Goal: Find contact information

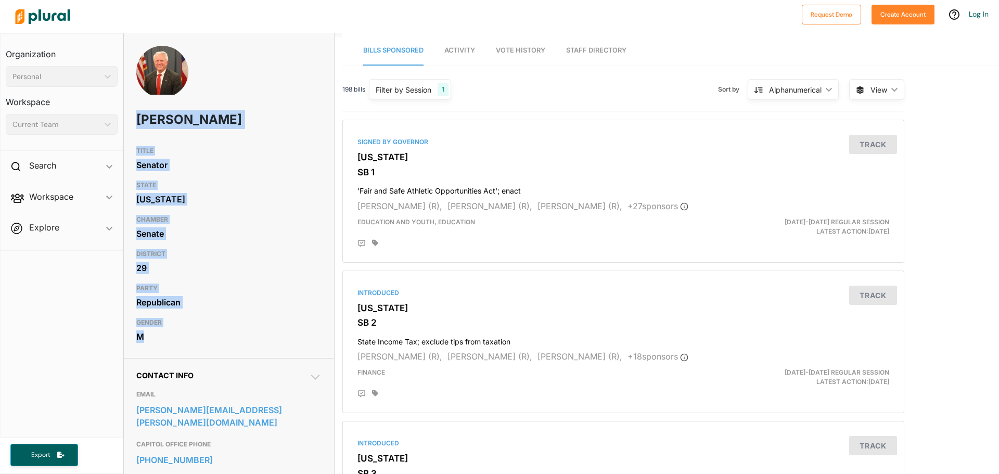
drag, startPoint x: 135, startPoint y: 118, endPoint x: 184, endPoint y: 330, distance: 218.2
copy div "[PERSON_NAME] TITLE Senator STATE [US_STATE] CHAMBER Senate DISTRICT 29 PARTY R…"
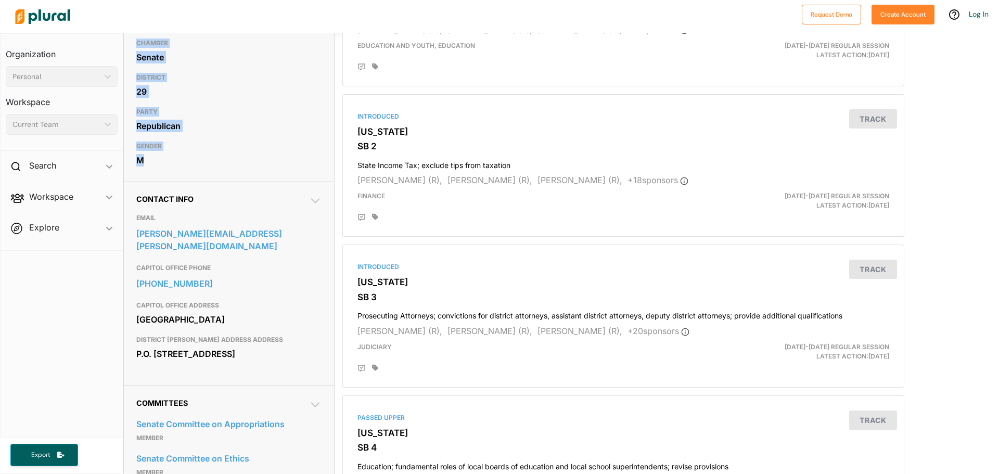
scroll to position [208, 0]
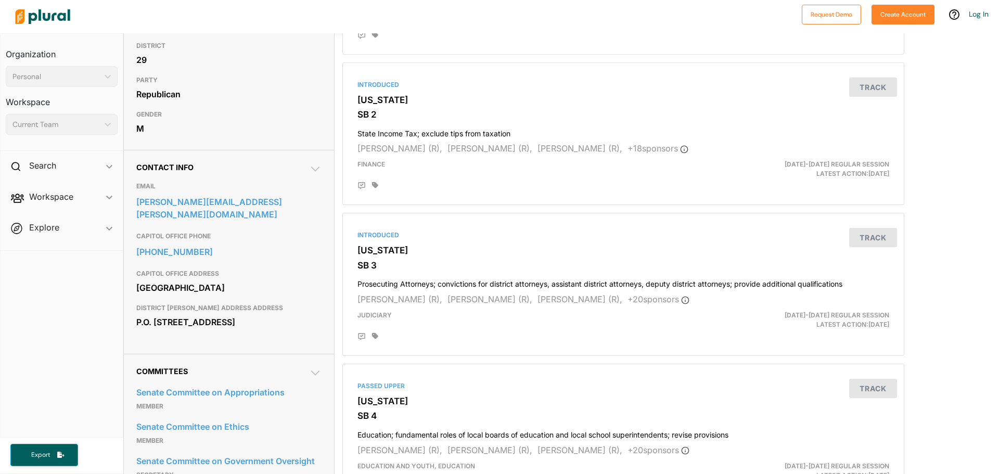
click at [143, 167] on span "Contact Info" at bounding box center [164, 167] width 57 height 9
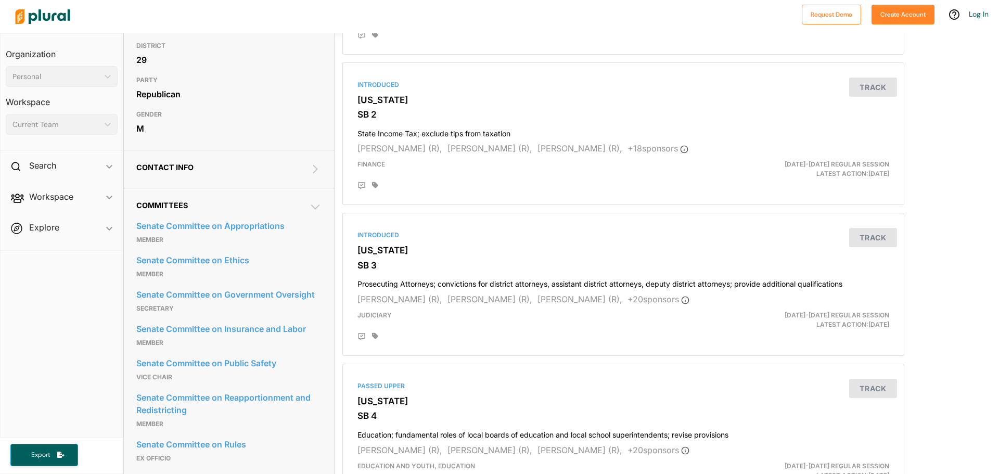
click at [316, 170] on icon at bounding box center [315, 169] width 12 height 12
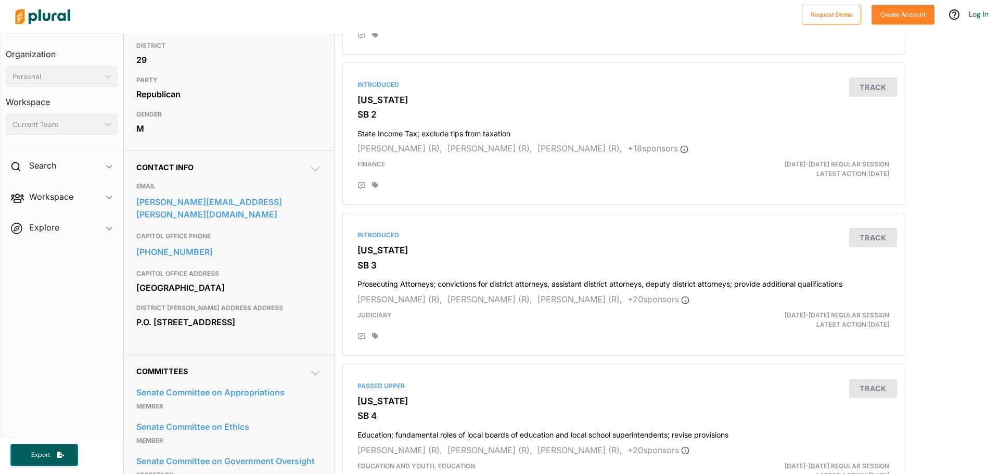
click at [137, 185] on h3 "EMAIL" at bounding box center [228, 186] width 185 height 12
drag, startPoint x: 135, startPoint y: 160, endPoint x: 217, endPoint y: 237, distance: 112.3
click at [240, 329] on div "Contact Info EMAIL [PERSON_NAME][EMAIL_ADDRESS][PERSON_NAME][DOMAIN_NAME] CAPIT…" at bounding box center [229, 252] width 210 height 204
copy div "Contact Info EMAIL [PERSON_NAME][EMAIL_ADDRESS][PERSON_NAME][DOMAIN_NAME] CAPIT…"
click at [255, 101] on div "Republican" at bounding box center [228, 94] width 185 height 16
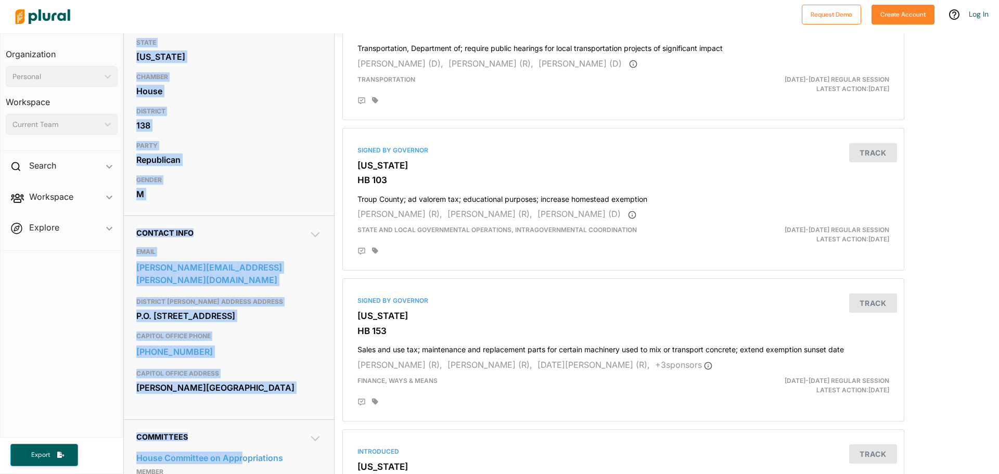
scroll to position [155, 0]
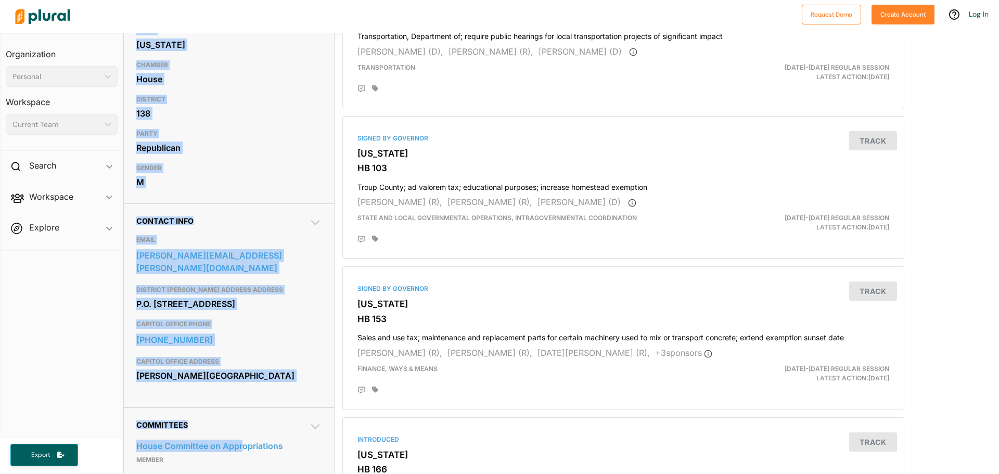
drag, startPoint x: 137, startPoint y: 116, endPoint x: 247, endPoint y: 396, distance: 301.0
copy div "Vance Smith TITLE Representative STATE Georgia CHAMBER House DISTRICT 138 PARTY…"
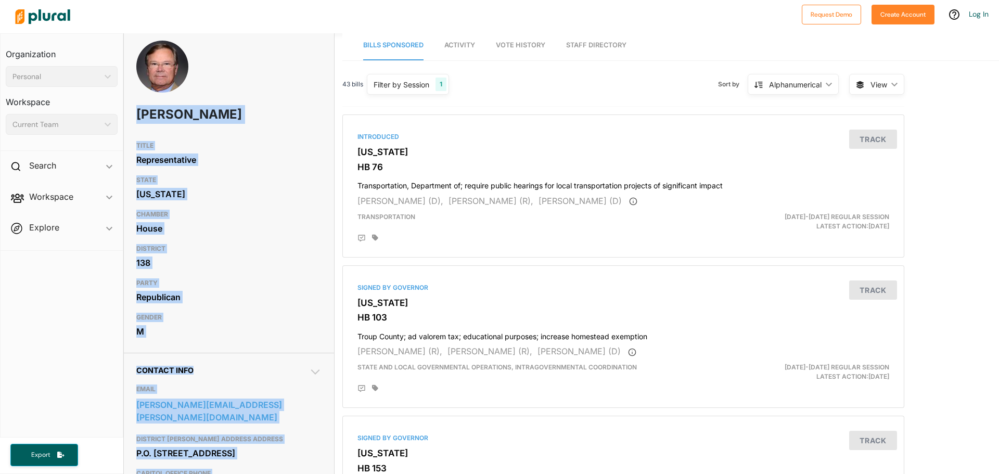
scroll to position [0, 0]
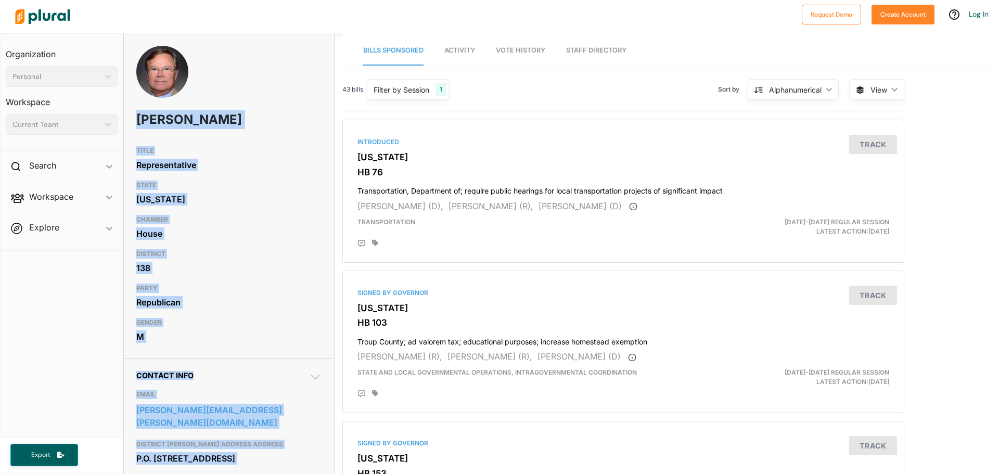
click at [254, 147] on h3 "TITLE" at bounding box center [228, 151] width 185 height 12
click at [286, 185] on h3 "STATE" at bounding box center [228, 185] width 185 height 12
